Goal: Transaction & Acquisition: Purchase product/service

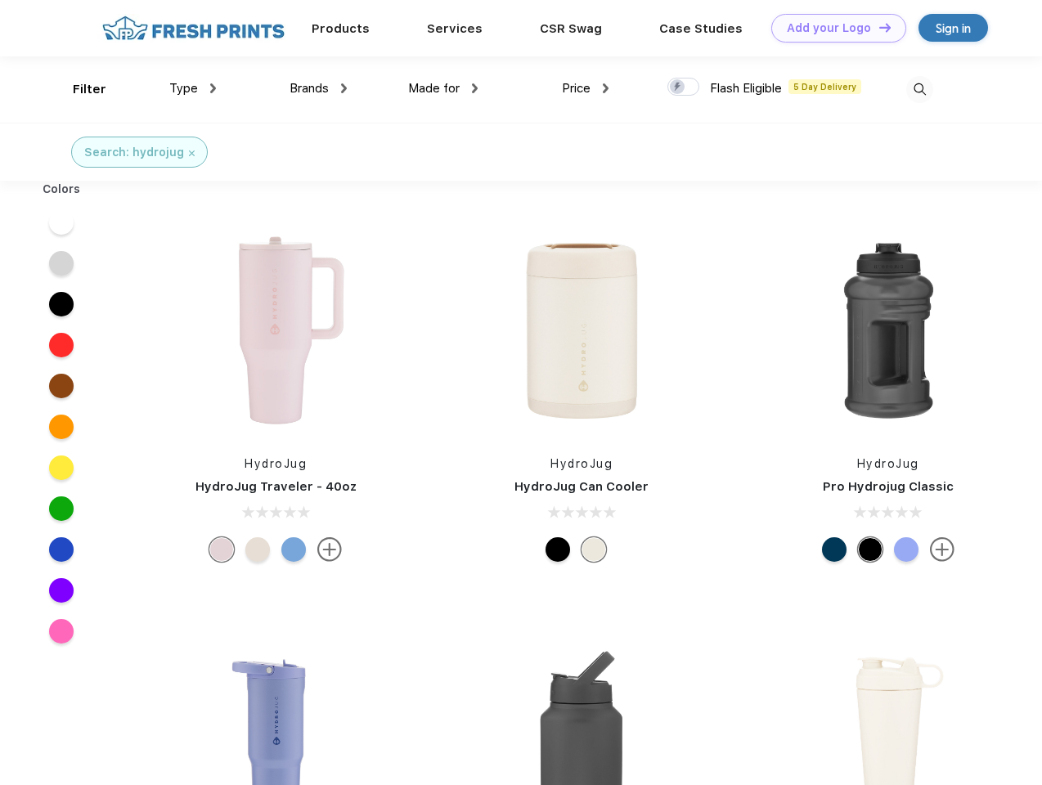
click at [833, 28] on link "Add your Logo Design Tool" at bounding box center [838, 28] width 135 height 29
click at [0, 0] on div "Design Tool" at bounding box center [0, 0] width 0 height 0
click at [878, 27] on link "Add your Logo Design Tool" at bounding box center [838, 28] width 135 height 29
click at [79, 89] on div "Filter" at bounding box center [90, 89] width 34 height 19
click at [193, 88] on span "Type" at bounding box center [183, 88] width 29 height 15
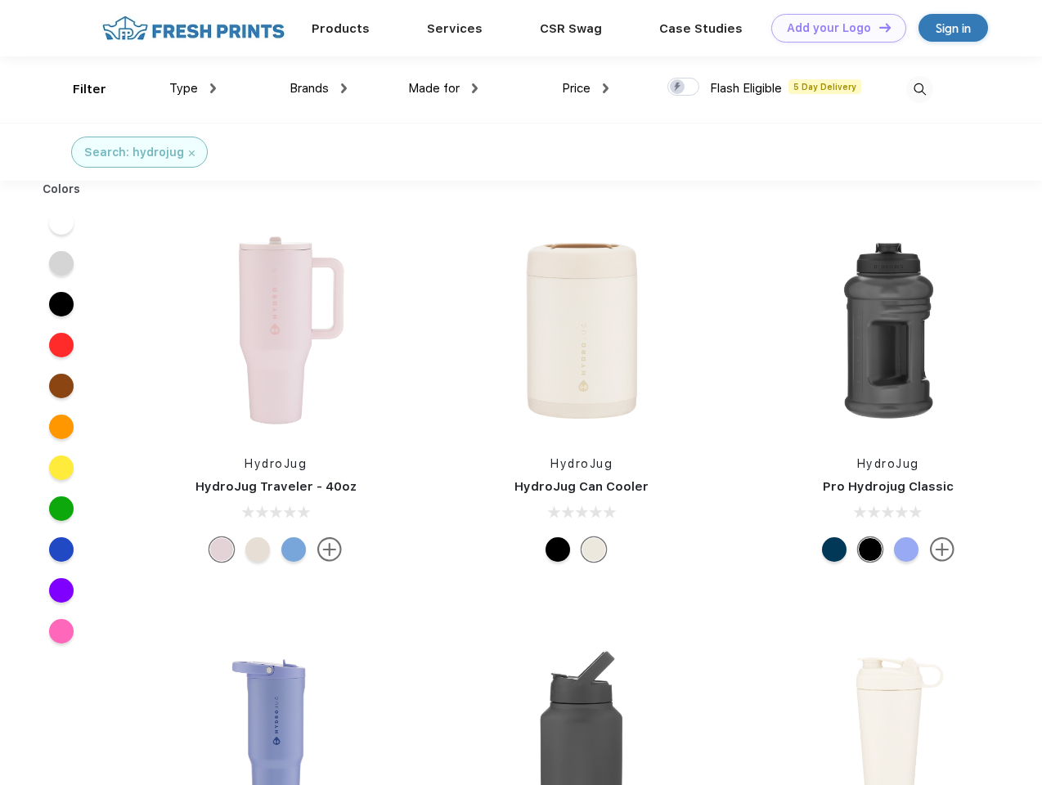
click at [318, 88] on span "Brands" at bounding box center [309, 88] width 39 height 15
click at [443, 88] on span "Made for" at bounding box center [434, 88] width 52 height 15
click at [586, 88] on span "Price" at bounding box center [576, 88] width 29 height 15
click at [684, 88] on div at bounding box center [683, 87] width 32 height 18
click at [678, 88] on input "checkbox" at bounding box center [672, 82] width 11 height 11
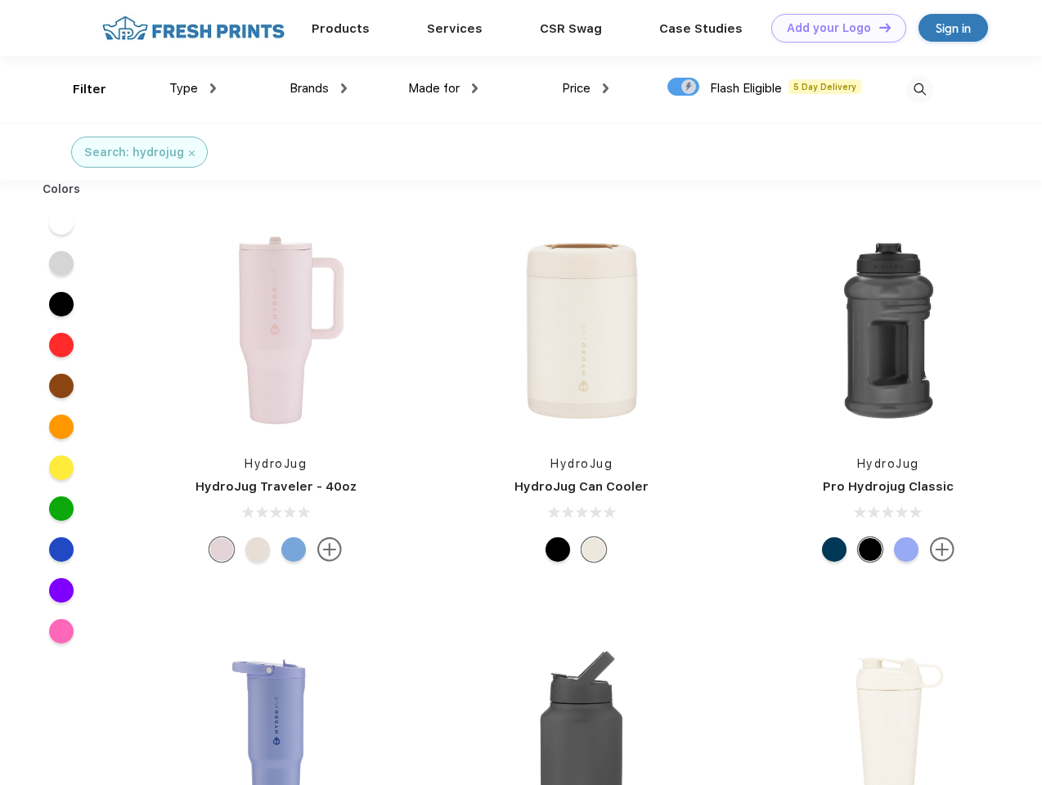
click at [919, 89] on img at bounding box center [919, 89] width 27 height 27
